Goal: Task Accomplishment & Management: Use online tool/utility

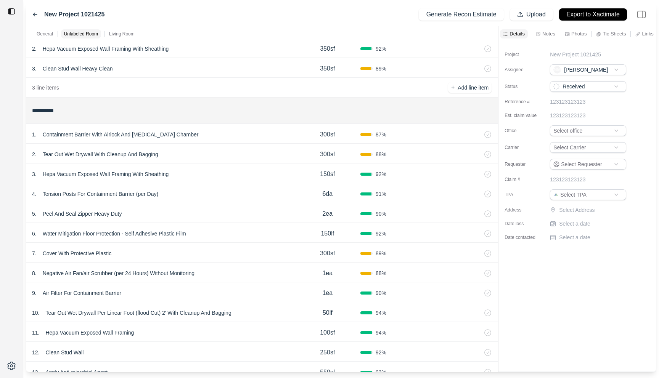
scroll to position [382, 0]
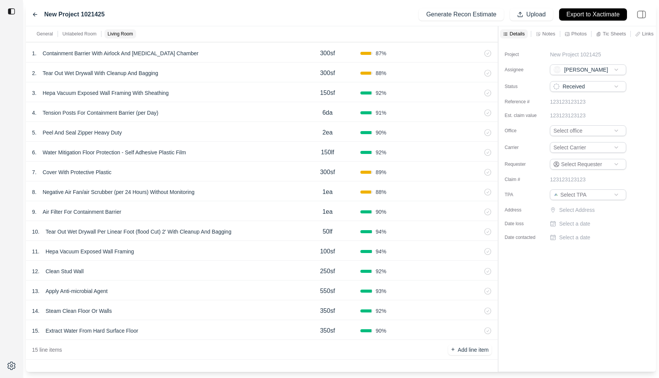
click at [170, 182] on div "8 . Negative Air Fan/air Scrubber (per 24 Hours) Without Monitoring 1ea 88 %" at bounding box center [261, 191] width 471 height 20
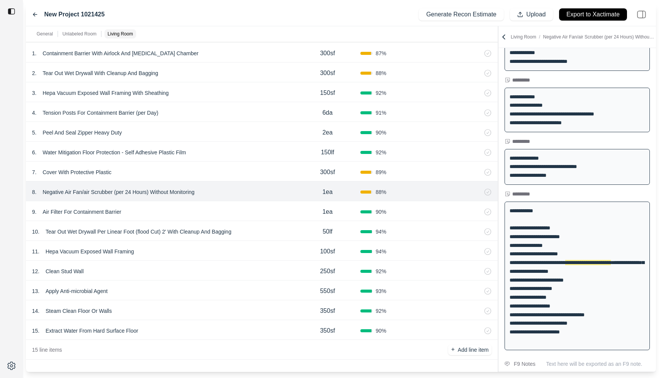
scroll to position [71, 0]
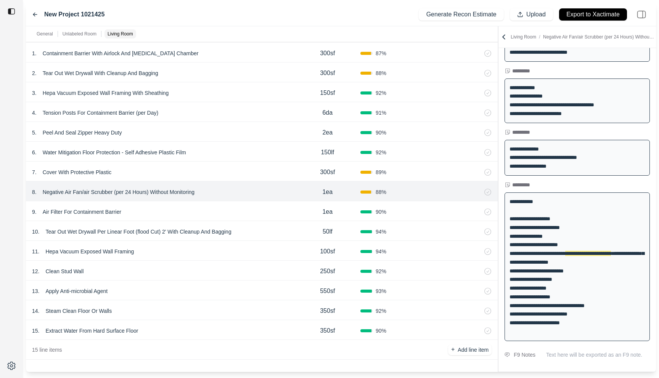
click at [186, 146] on div "6 . Water Mitigation Floor Protection - Self Adhesive Plastic Film 150lf 92 %" at bounding box center [261, 152] width 471 height 20
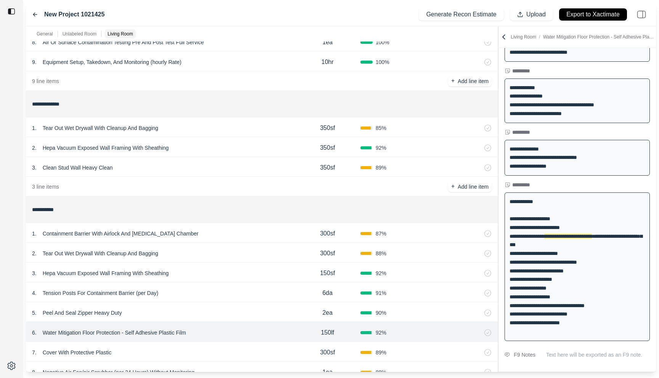
scroll to position [180, 0]
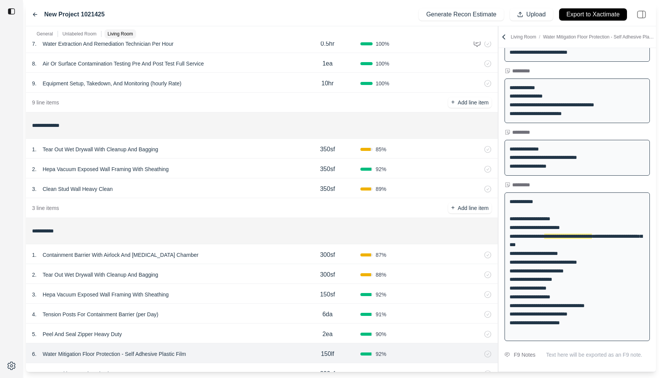
click at [188, 170] on div "2 . Hepa Vacuum Exposed Wall Framing With Sheathing" at bounding box center [163, 169] width 263 height 11
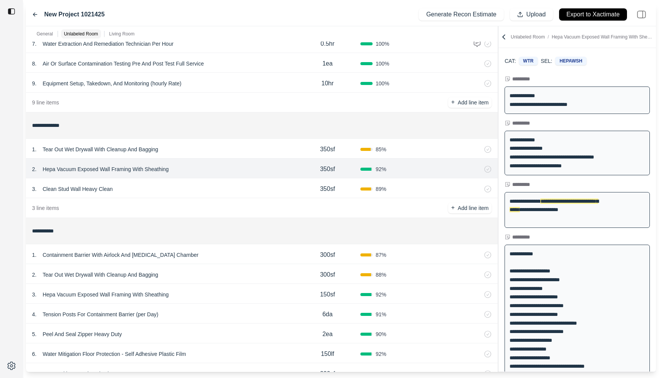
click at [189, 149] on div "1 . Tear Out Wet Drywall With Cleanup And Bagging" at bounding box center [163, 149] width 263 height 11
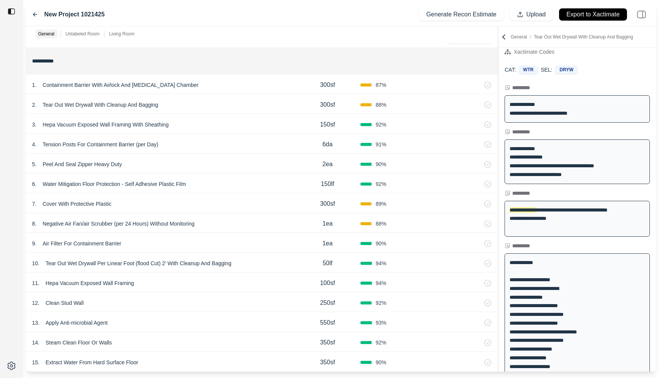
scroll to position [382, 0]
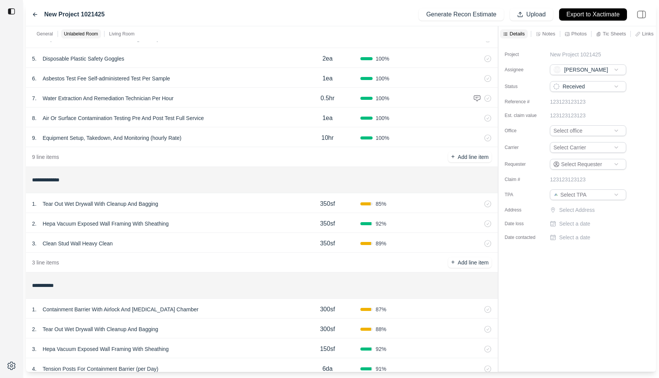
scroll to position [125, 0]
click at [215, 205] on div "1 . Tear Out Wet Drywall With Cleanup And Bagging" at bounding box center [163, 204] width 263 height 11
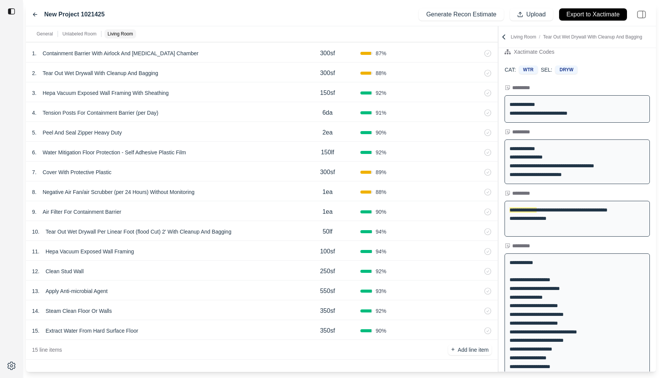
scroll to position [376, 0]
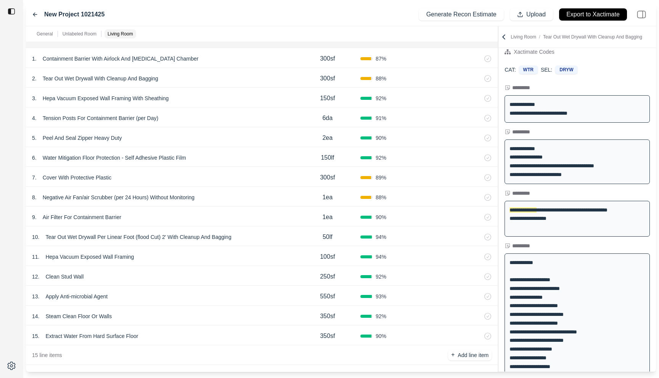
click at [253, 237] on div "10 . Tear Out Wet Drywall Per Linear Foot (flood Cut) 2' With Cleanup And Baggi…" at bounding box center [163, 237] width 263 height 11
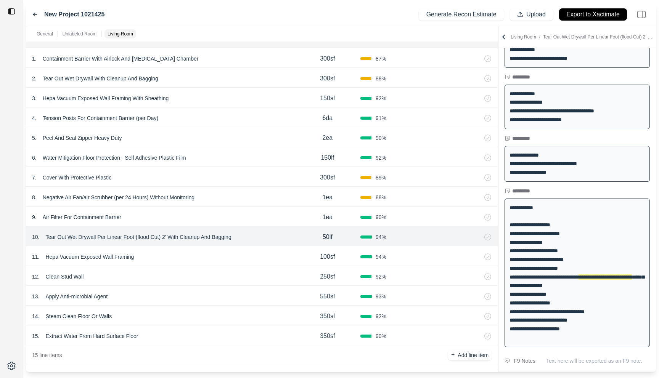
scroll to position [71, 0]
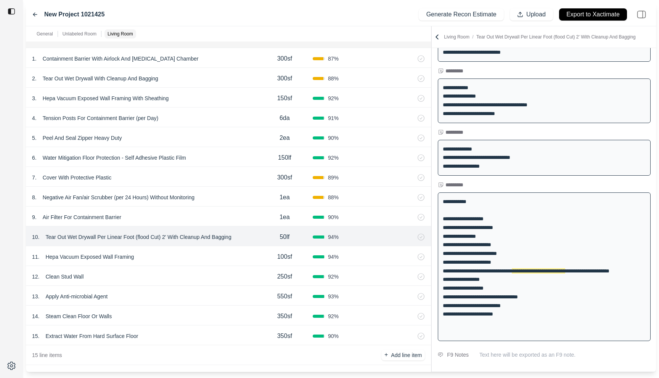
click at [431, 156] on div at bounding box center [431, 199] width 0 height 346
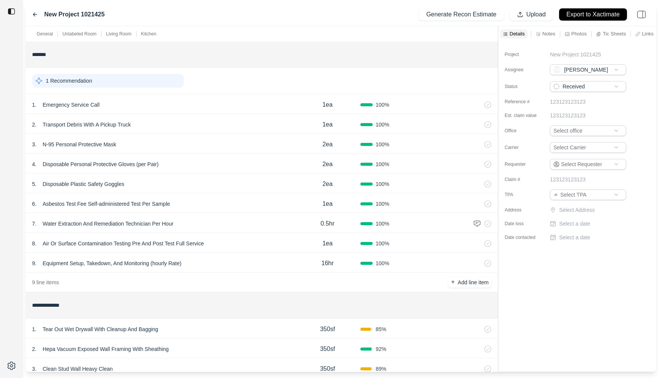
click at [549, 33] on p "Notes" at bounding box center [548, 33] width 13 height 6
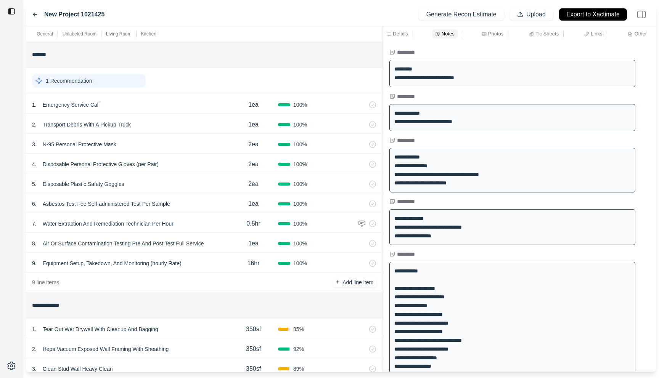
click at [383, 65] on div at bounding box center [383, 199] width 0 height 346
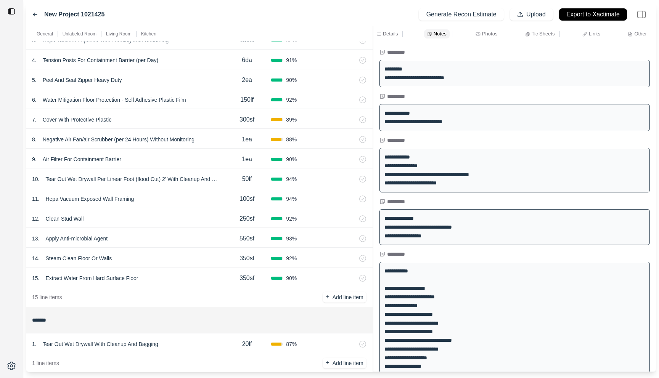
scroll to position [447, 0]
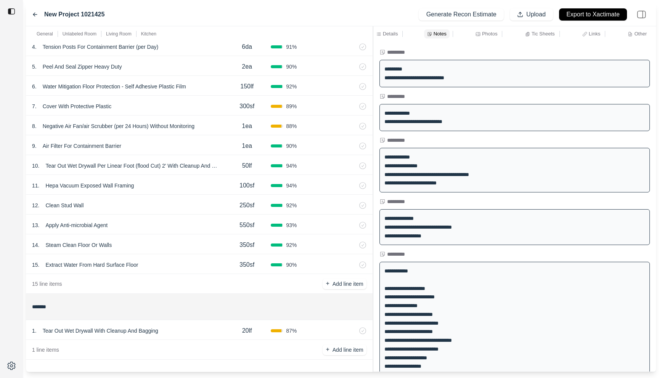
click at [181, 332] on div "1 . Tear Out Wet Drywall With Cleanup And Bagging" at bounding box center [127, 331] width 191 height 11
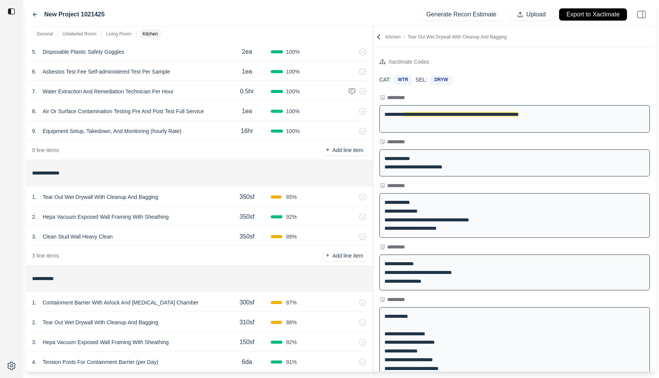
scroll to position [0, 0]
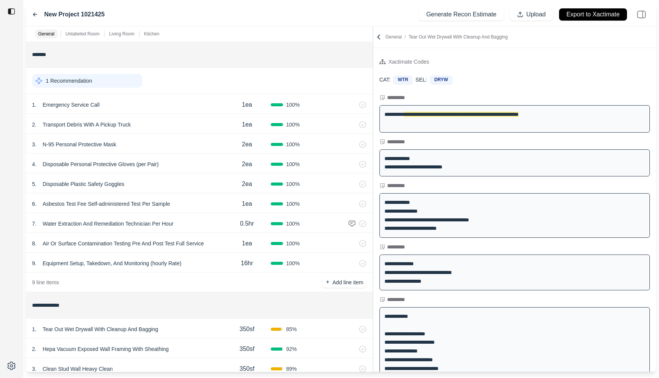
click at [117, 34] on p "Living Room" at bounding box center [122, 34] width 26 height 6
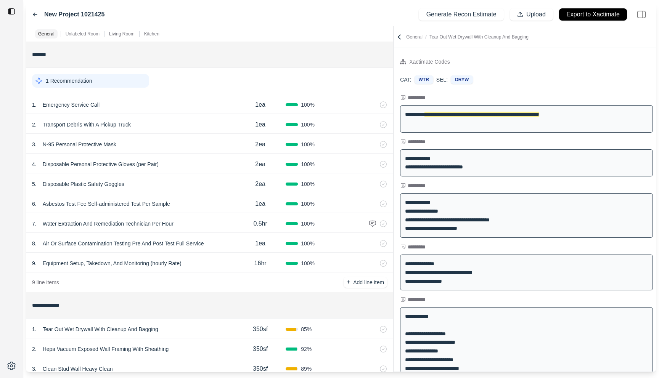
click at [394, 79] on div "**********" at bounding box center [341, 199] width 630 height 346
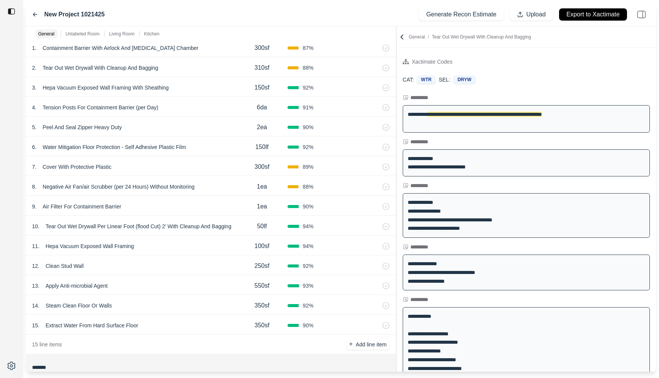
scroll to position [378, 0]
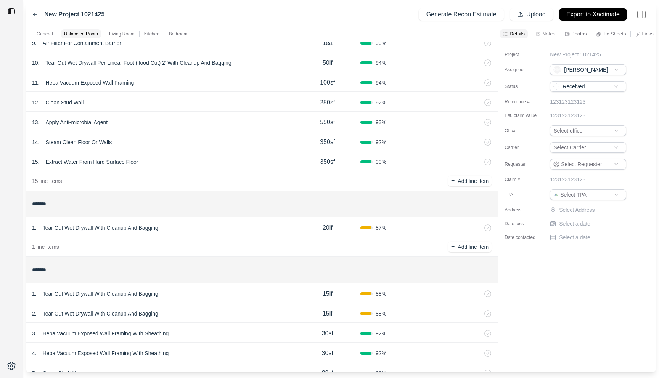
scroll to position [652, 0]
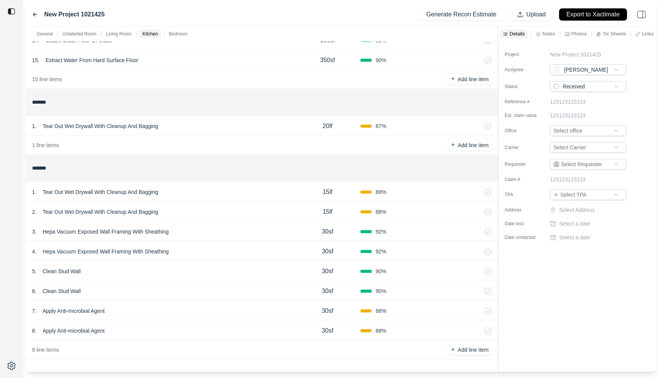
click at [231, 194] on div "1 . Tear Out Wet Drywall With Cleanup And Bagging" at bounding box center [163, 192] width 263 height 11
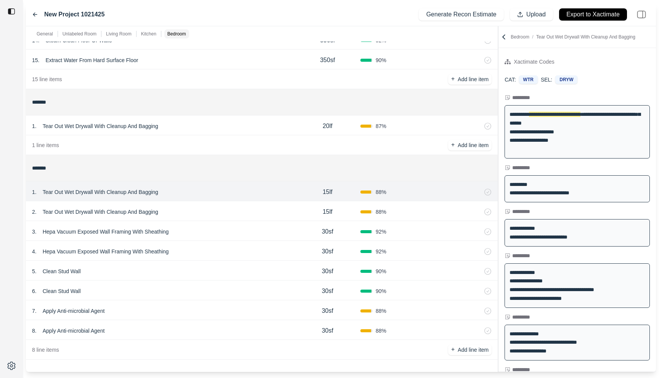
click at [230, 208] on div "2 . Tear Out Wet Drywall With Cleanup And Bagging" at bounding box center [163, 212] width 263 height 11
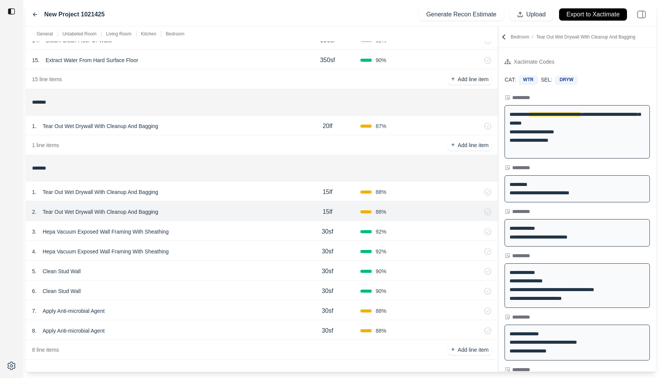
click at [228, 222] on div "3 . Hepa Vacuum Exposed Wall Framing With Sheathing 30sf 92 %" at bounding box center [261, 231] width 471 height 20
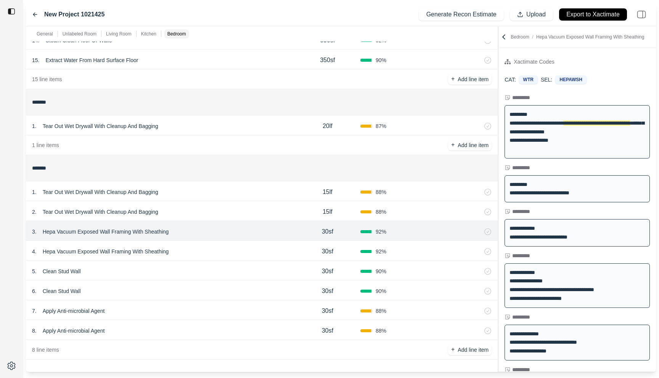
click at [233, 202] on div "2 . Tear Out Wet Drywall With Cleanup And Bagging 15lf 88 %" at bounding box center [261, 211] width 471 height 20
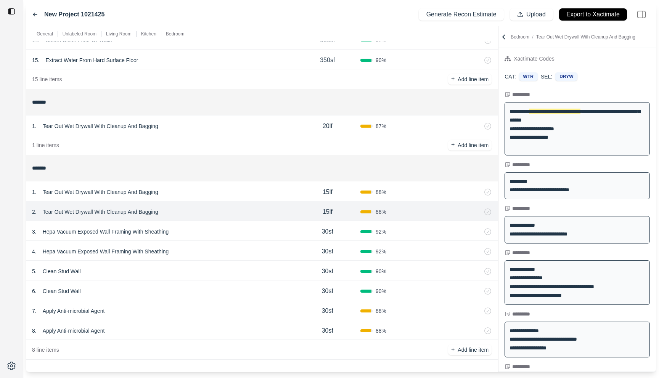
scroll to position [0, 0]
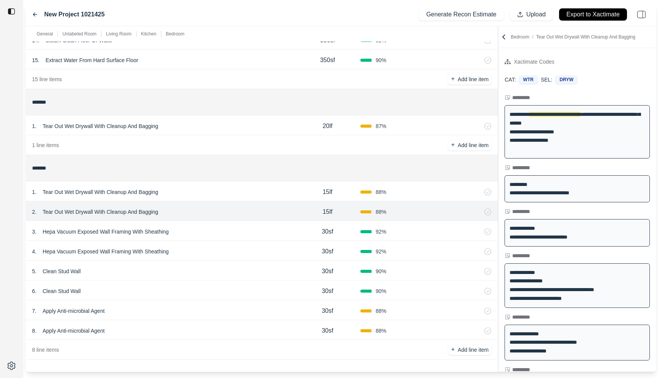
click at [226, 269] on div "5 . Clean Stud Wall" at bounding box center [163, 271] width 263 height 11
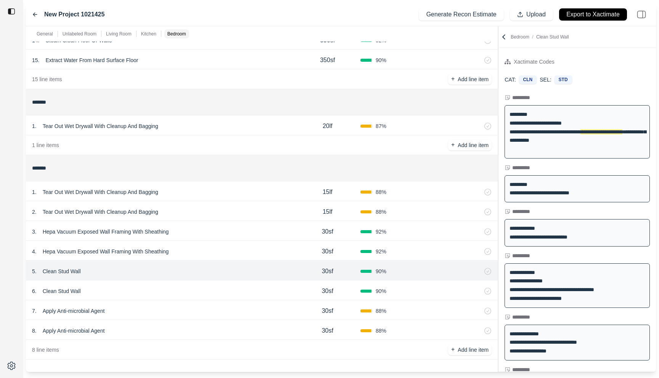
click at [226, 285] on div "6 . Clean Stud Wall 30sf 90 %" at bounding box center [261, 291] width 471 height 20
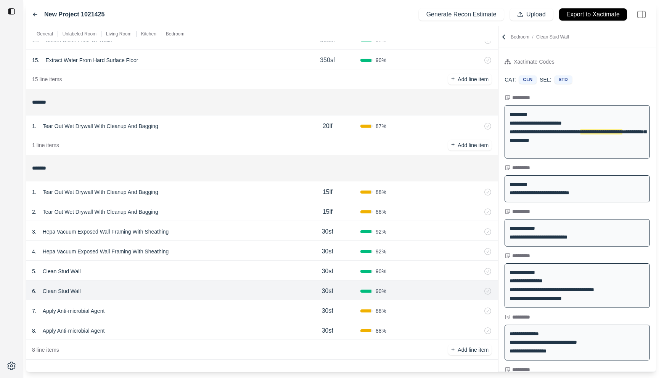
click at [226, 240] on div "3 . Hepa Vacuum Exposed Wall Framing With Sheathing 30sf 92 %" at bounding box center [261, 231] width 471 height 20
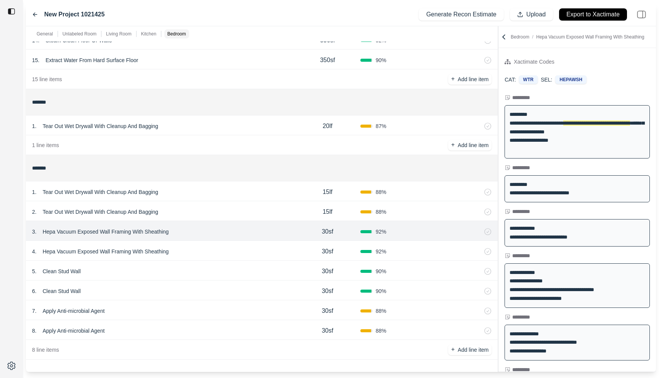
click at [226, 215] on div "2 . Tear Out Wet Drywall With Cleanup And Bagging" at bounding box center [163, 212] width 263 height 11
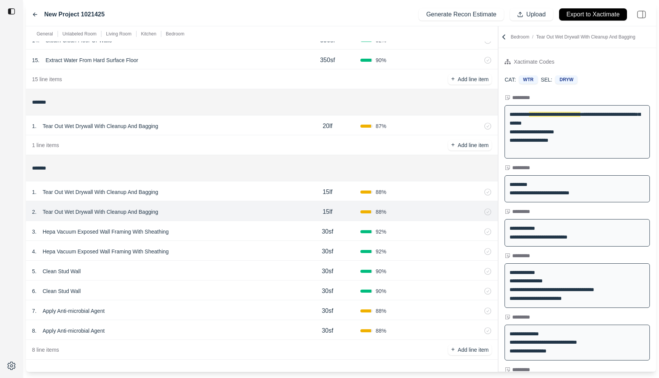
click at [230, 233] on div "3 . Hepa Vacuum Exposed Wall Framing With Sheathing" at bounding box center [163, 231] width 263 height 11
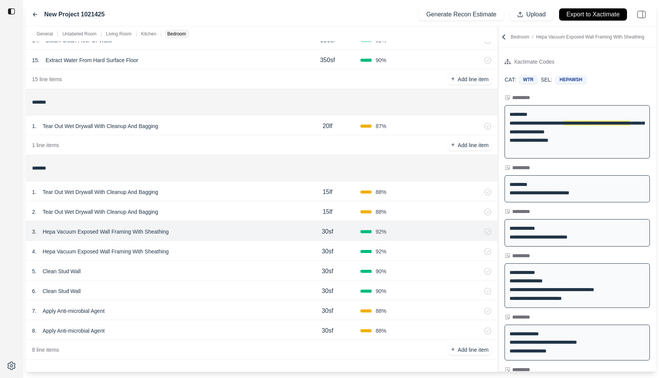
click at [230, 249] on div "4 . Hepa Vacuum Exposed Wall Framing With Sheathing" at bounding box center [163, 251] width 263 height 11
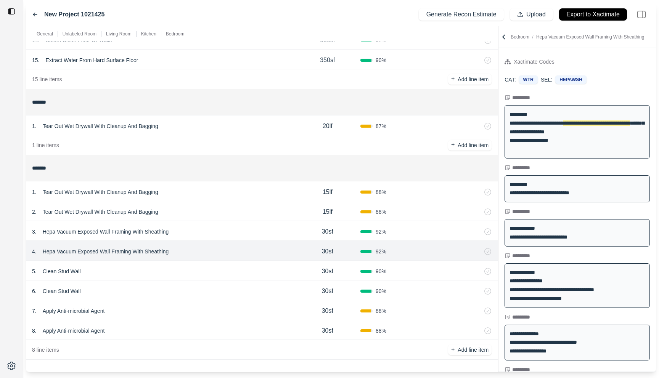
click at [234, 335] on div "8 . Apply Anti-microbial Agent" at bounding box center [163, 331] width 263 height 11
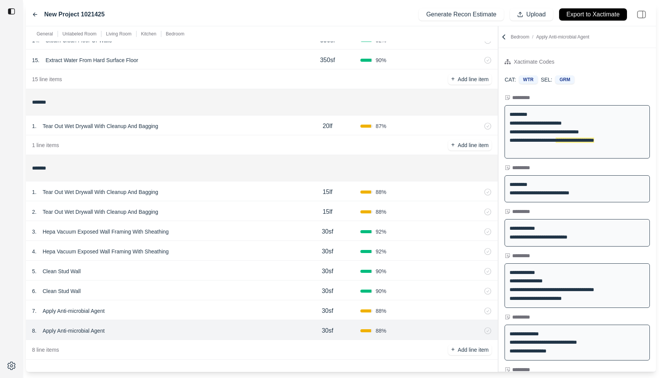
click at [234, 313] on div "7 . Apply Anti-microbial Agent" at bounding box center [163, 311] width 263 height 11
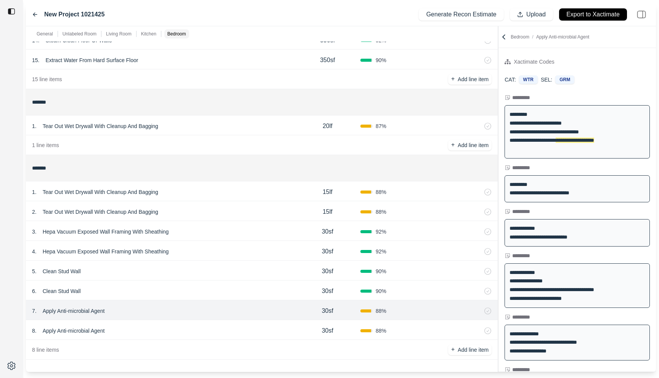
click at [240, 284] on div "6 . Clean Stud Wall 30sf 90 %" at bounding box center [261, 291] width 471 height 20
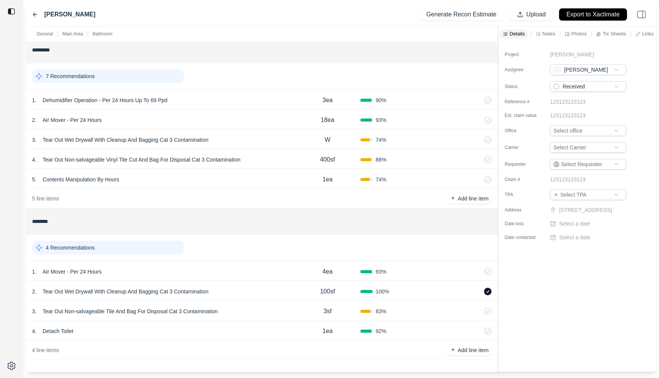
scroll to position [256, 0]
click at [246, 287] on div "2 . Tear Out Wet Drywall With Cleanup And Bagging Cat 3 Contamination" at bounding box center [163, 291] width 263 height 11
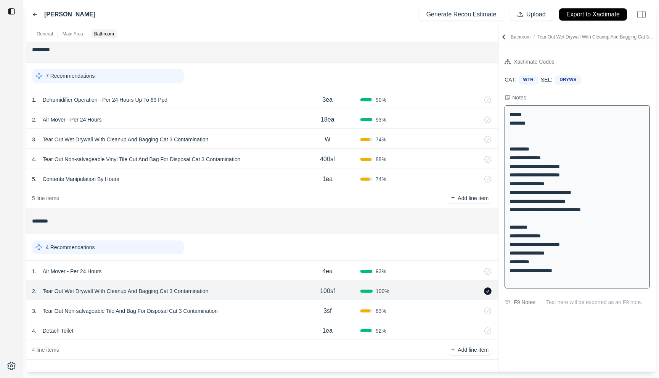
click at [249, 269] on div "1 . Air Mover - Per 24 Hours" at bounding box center [163, 271] width 263 height 11
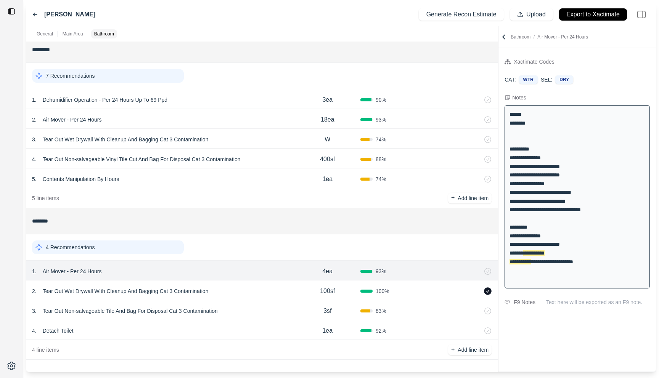
click at [248, 311] on div "3 . Tear Out Non-salvageable Tile And Bag For Disposal Cat 3 Contamination" at bounding box center [163, 311] width 263 height 11
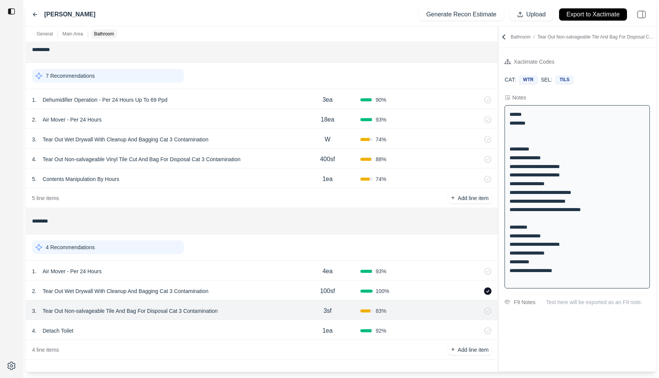
click at [244, 329] on div "4 . Detach Toilet" at bounding box center [163, 331] width 263 height 11
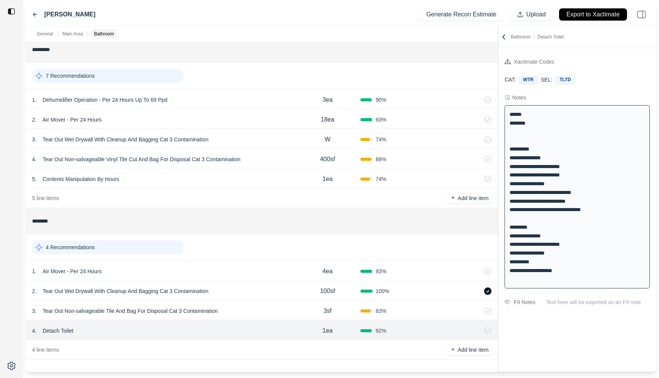
click at [247, 311] on div "3 . Tear Out Non-salvageable Tile And Bag For Disposal Cat 3 Contamination" at bounding box center [163, 311] width 263 height 11
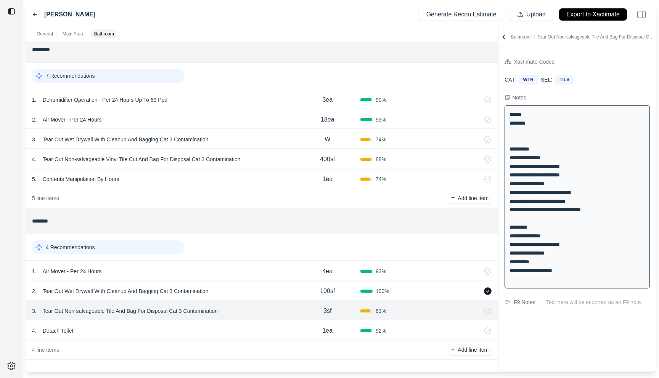
click at [252, 293] on div "2 . Tear Out Wet Drywall With Cleanup And Bagging Cat 3 Contamination" at bounding box center [163, 291] width 263 height 11
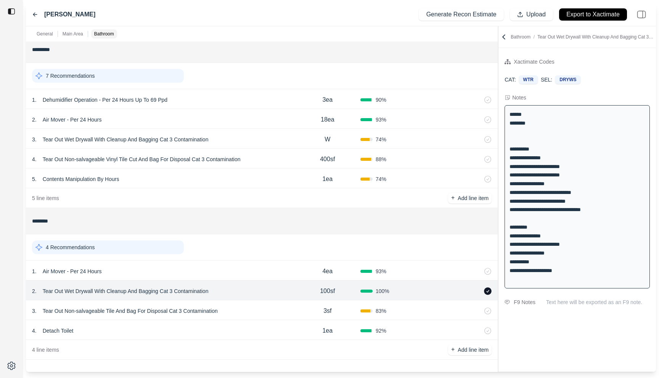
click at [258, 268] on div "1 . Air Mover - Per 24 Hours" at bounding box center [163, 271] width 263 height 11
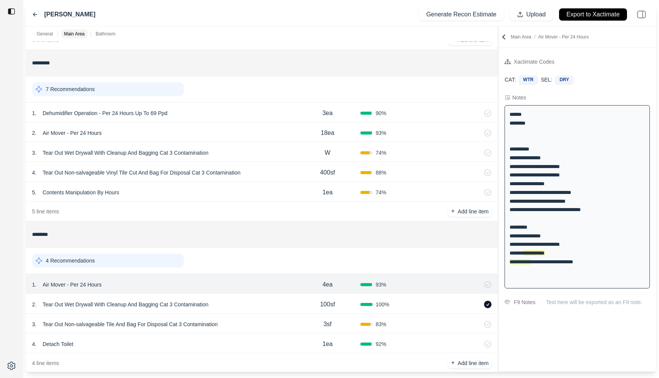
scroll to position [244, 0]
click at [276, 191] on div "5 . Contents Manipulation By Hours" at bounding box center [163, 191] width 263 height 11
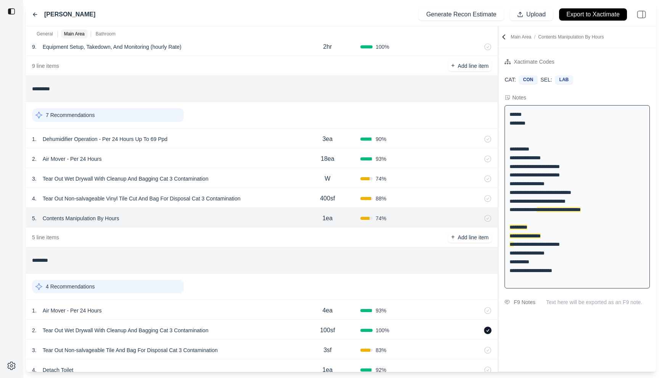
scroll to position [211, 0]
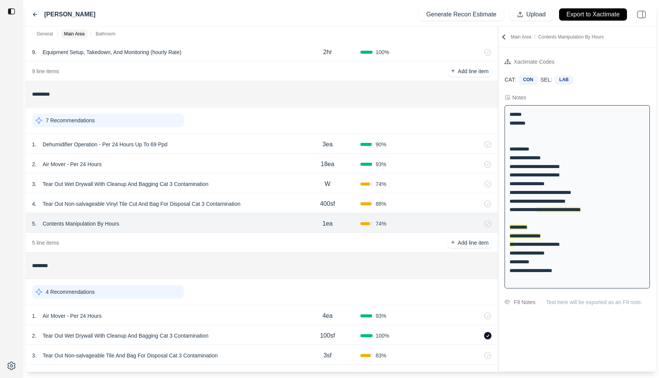
click at [276, 191] on div "3 . Tear Out Wet Drywall With Cleanup And Bagging Cat 3 Contamination W 74 %" at bounding box center [261, 183] width 471 height 20
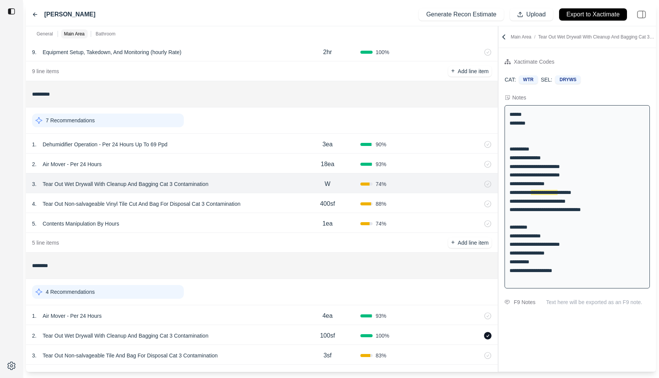
click at [276, 179] on div "3 . Tear Out Wet Drywall With Cleanup And Bagging Cat 3 Contamination" at bounding box center [163, 184] width 263 height 11
click at [277, 163] on div "2 . Air Mover - Per 24 Hours" at bounding box center [163, 164] width 263 height 11
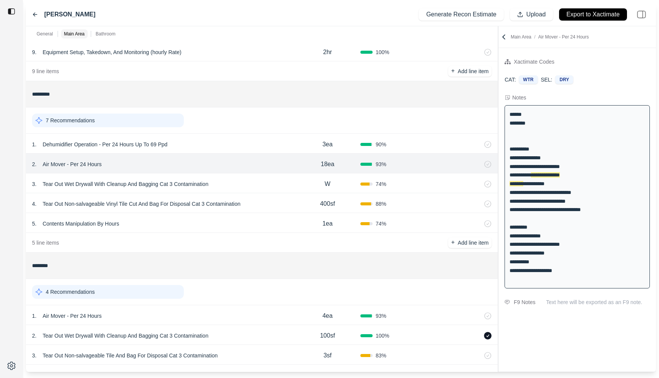
click at [279, 144] on div "1 . Dehumidifier Operation - Per 24 Hours Up To 69 Ppd" at bounding box center [163, 144] width 263 height 11
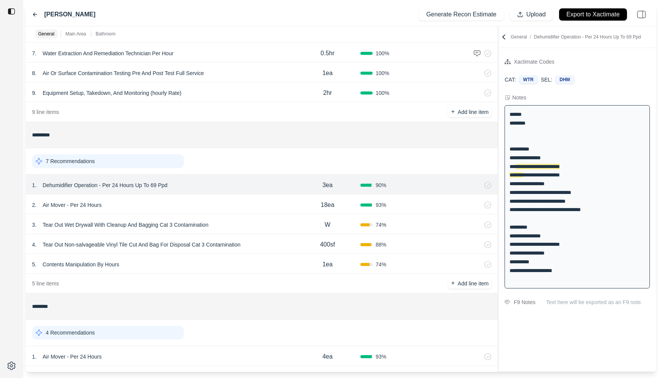
scroll to position [256, 0]
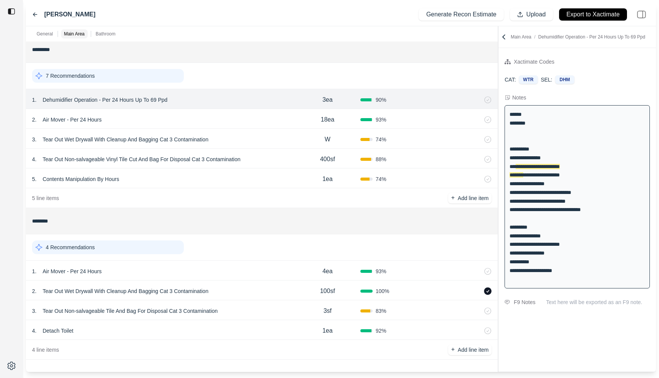
click at [277, 134] on div "3 . Tear Out Wet Drywall With Cleanup And Bagging Cat 3 Contamination" at bounding box center [163, 139] width 263 height 11
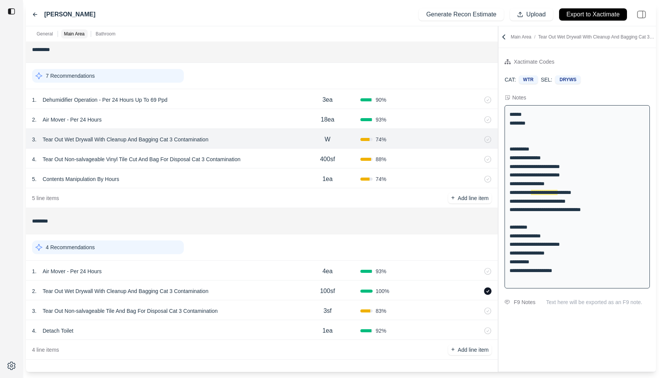
click at [273, 157] on div "4 . Tear Out Non-salvageable Vinyl Tile Cut And Bag For Disposal Cat 3 Contamin…" at bounding box center [163, 159] width 263 height 11
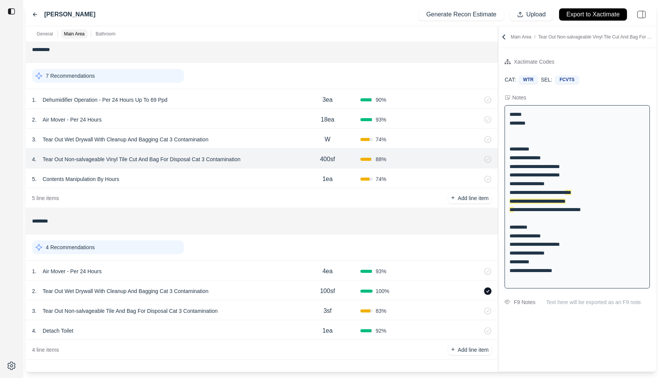
click at [267, 176] on div "5 . Contents Manipulation By Hours" at bounding box center [163, 179] width 263 height 11
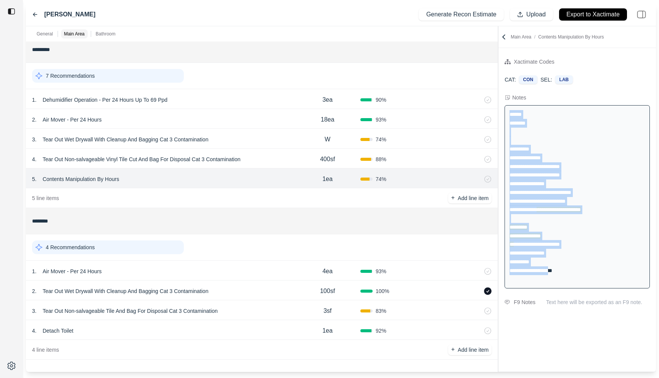
drag, startPoint x: 556, startPoint y: 268, endPoint x: 505, endPoint y: 109, distance: 166.7
click at [505, 109] on div "**********" at bounding box center [576, 196] width 145 height 183
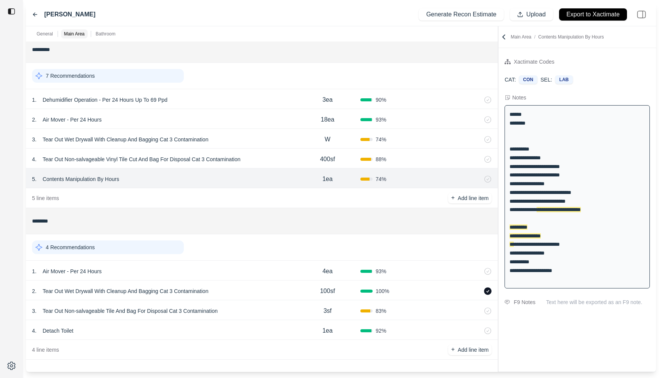
click at [296, 155] on div "400sf" at bounding box center [328, 159] width 66 height 15
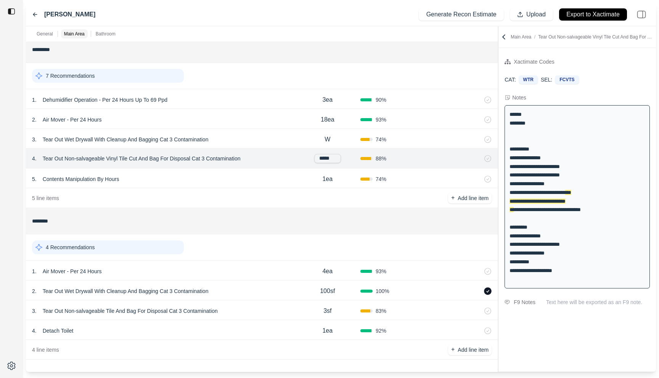
click at [234, 191] on div "5 line items + Add line item" at bounding box center [261, 198] width 471 height 20
click at [253, 139] on div "3 . Tear Out Wet Drywall With Cleanup And Bagging Cat 3 Contamination" at bounding box center [163, 139] width 263 height 11
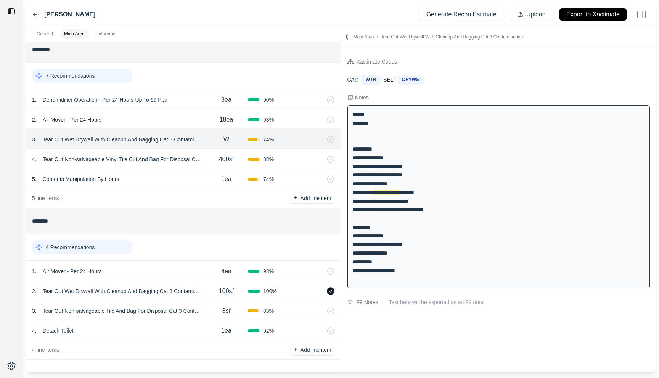
click at [328, 98] on div "General Main Area Bathroom ******* 1 Recommendation 1 . Emergency Service Call …" at bounding box center [341, 199] width 630 height 346
click at [475, 88] on div "CAT: WTR SEL: DRYWS" at bounding box center [498, 79] width 315 height 21
click at [388, 157] on div "**********" at bounding box center [498, 196] width 303 height 183
drag, startPoint x: 388, startPoint y: 157, endPoint x: 394, endPoint y: 194, distance: 37.2
click at [394, 194] on div "**********" at bounding box center [498, 196] width 303 height 183
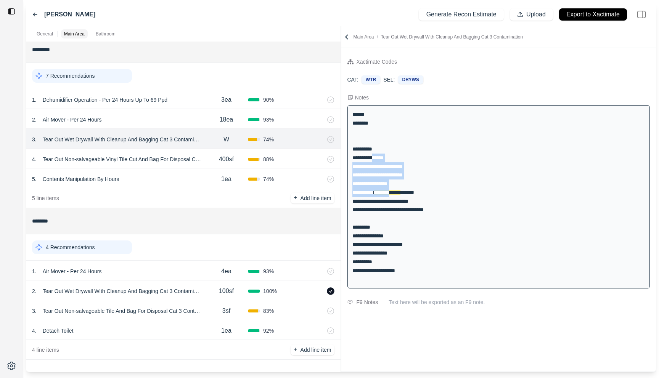
click at [394, 194] on span "**********" at bounding box center [387, 192] width 27 height 5
drag, startPoint x: 394, startPoint y: 194, endPoint x: 394, endPoint y: 164, distance: 29.7
click at [394, 164] on div "**********" at bounding box center [498, 196] width 303 height 183
click at [378, 177] on div "**********" at bounding box center [498, 196] width 303 height 183
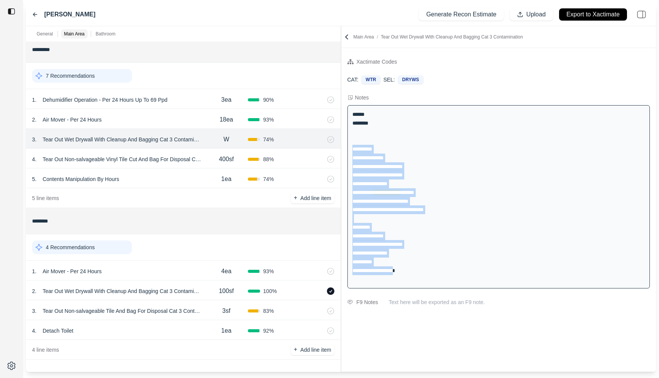
drag, startPoint x: 353, startPoint y: 148, endPoint x: 398, endPoint y: 276, distance: 136.0
click at [396, 275] on div "**********" at bounding box center [498, 196] width 303 height 183
click at [398, 276] on div "**********" at bounding box center [498, 196] width 303 height 183
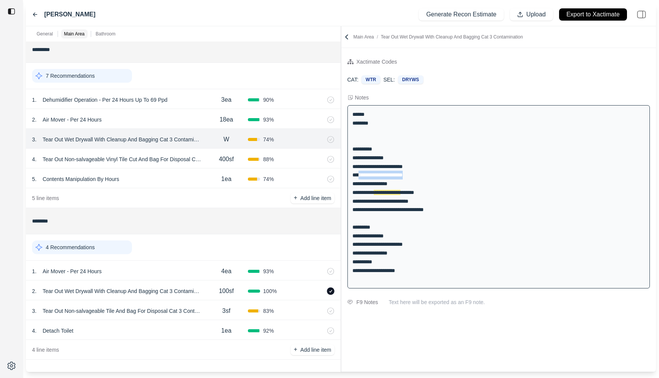
drag, startPoint x: 356, startPoint y: 175, endPoint x: 451, endPoint y: 175, distance: 94.5
click at [451, 175] on div "**********" at bounding box center [498, 196] width 303 height 183
click at [194, 116] on div "2 . Air Mover - Per 24 Hours" at bounding box center [118, 119] width 173 height 11
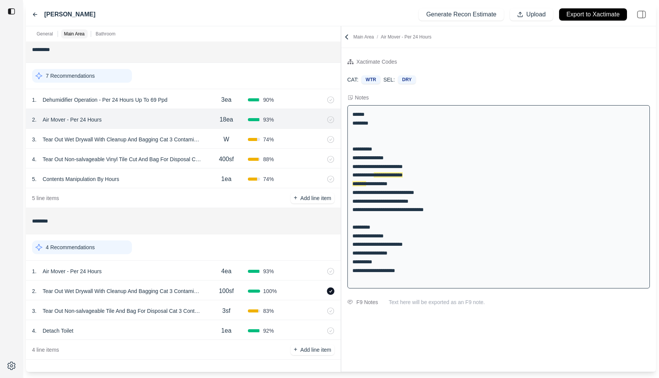
click at [434, 87] on div "CAT: WTR SEL: DRY" at bounding box center [498, 79] width 315 height 21
click at [348, 34] on icon at bounding box center [347, 37] width 8 height 8
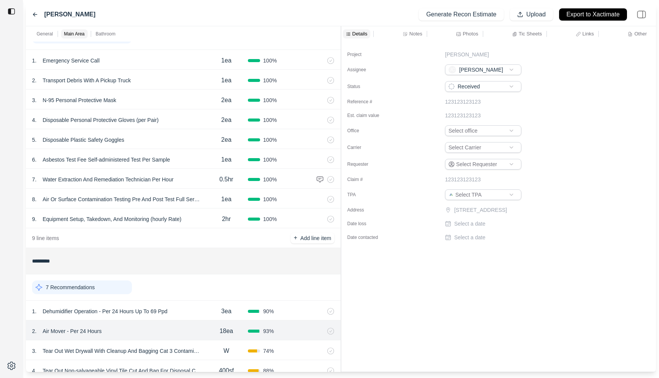
scroll to position [0, 0]
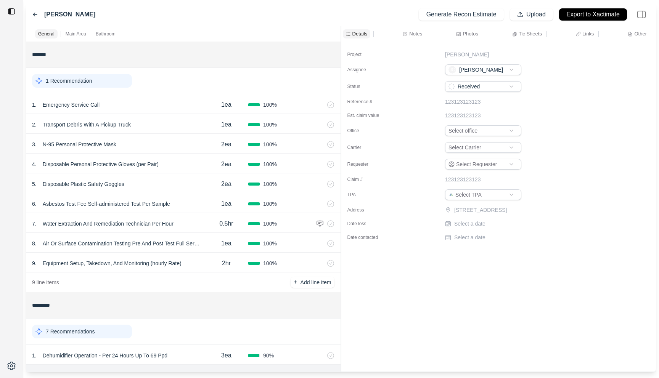
click at [177, 129] on div "2 . Transport Debris With A Pickup Truck" at bounding box center [118, 124] width 173 height 11
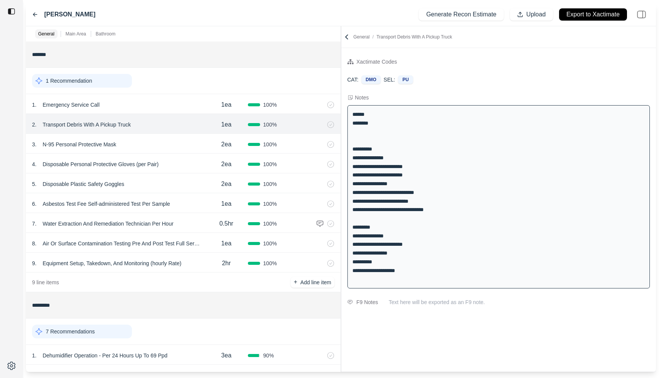
click at [35, 14] on icon at bounding box center [35, 14] width 6 height 6
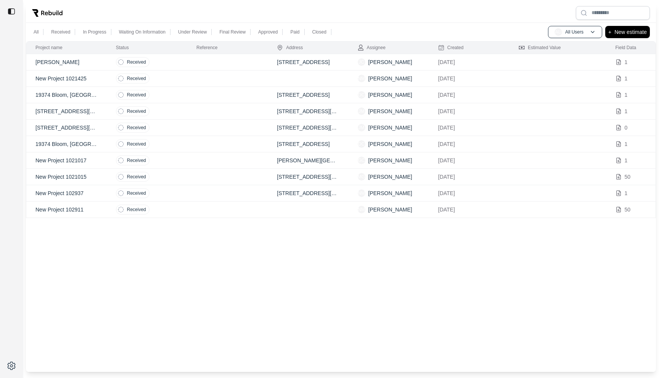
click at [219, 60] on td at bounding box center [227, 62] width 80 height 16
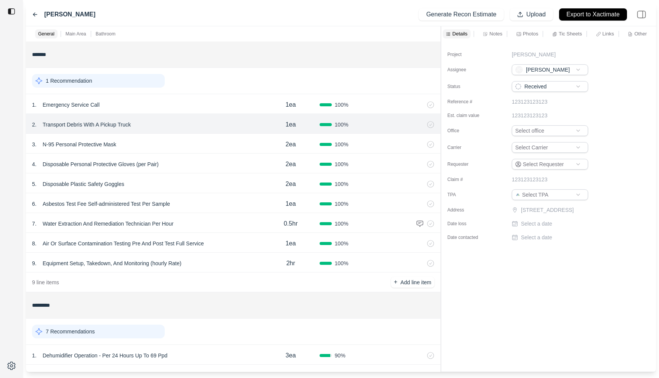
click at [381, 58] on div "General Main Area Bathroom ******* 1 Recommendation 1 . Emergency Service Call …" at bounding box center [341, 199] width 630 height 346
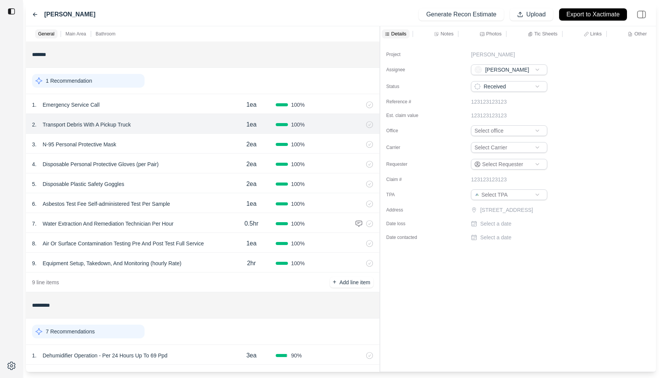
click at [449, 31] on p "Notes" at bounding box center [446, 33] width 13 height 6
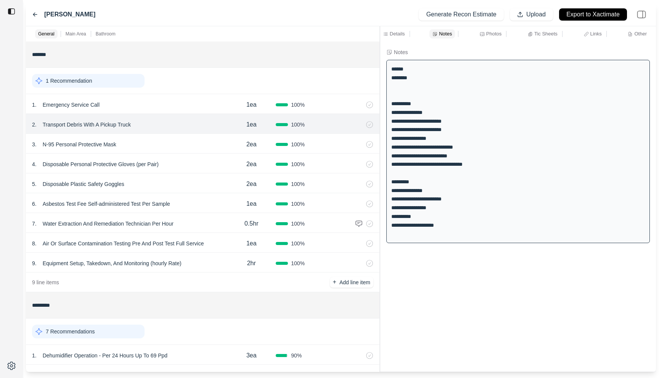
click at [464, 259] on div "**********" at bounding box center [518, 207] width 276 height 330
click at [181, 144] on div "3 . N-95 Personal Protective Mask" at bounding box center [129, 144] width 195 height 11
